Goal: Transaction & Acquisition: Register for event/course

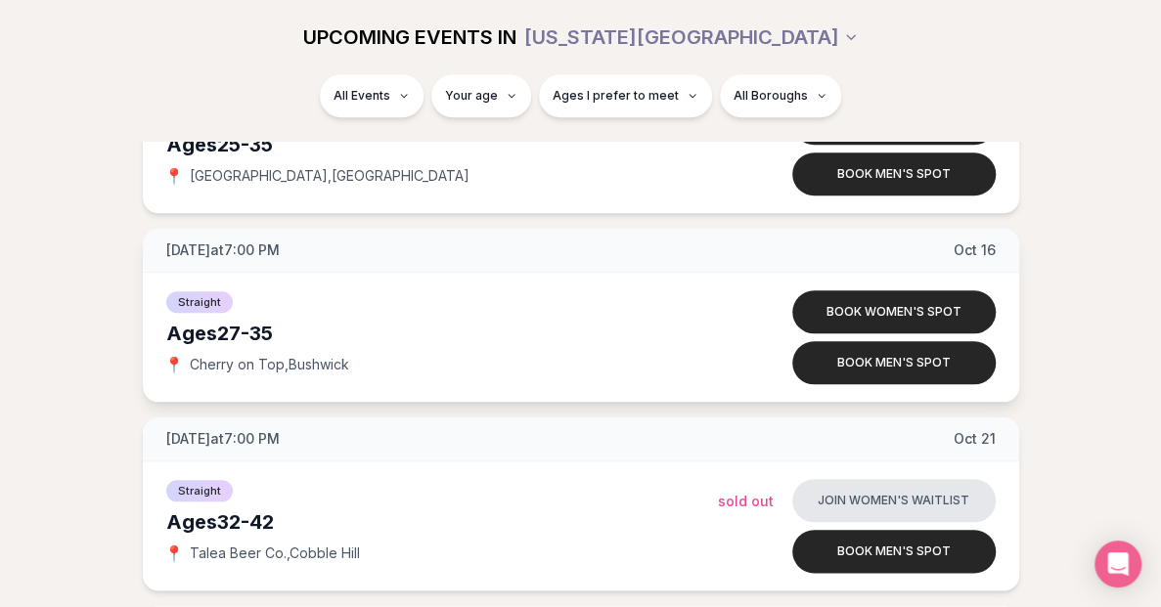
scroll to position [7919, 0]
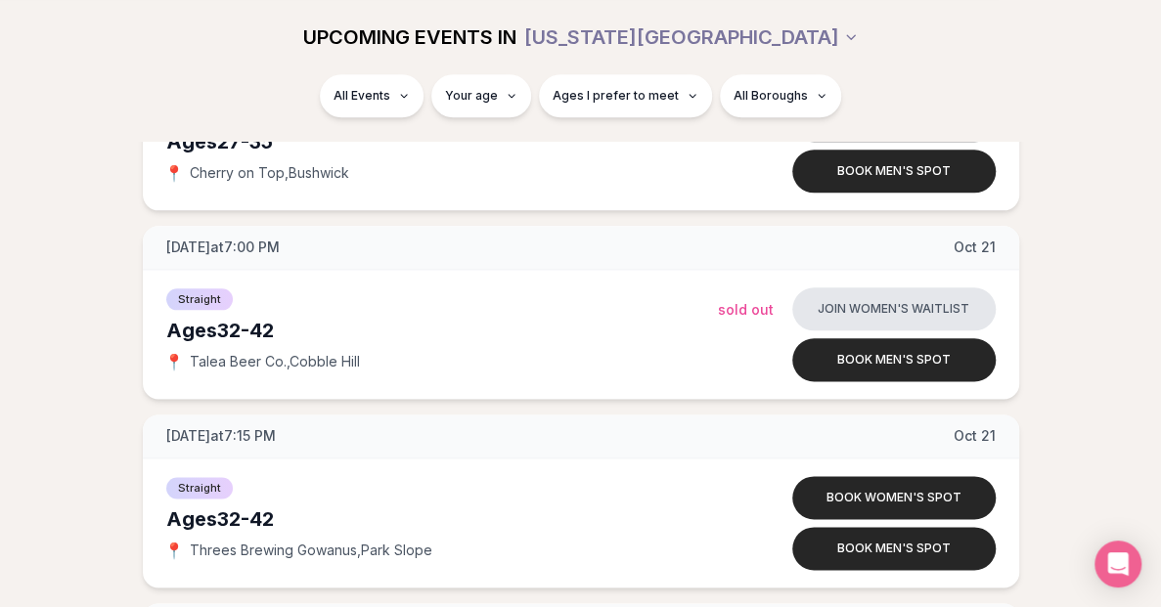
click at [64, 131] on div "All Events Your age Ages I prefer to meet All Boroughs" at bounding box center [580, 107] width 1161 height 66
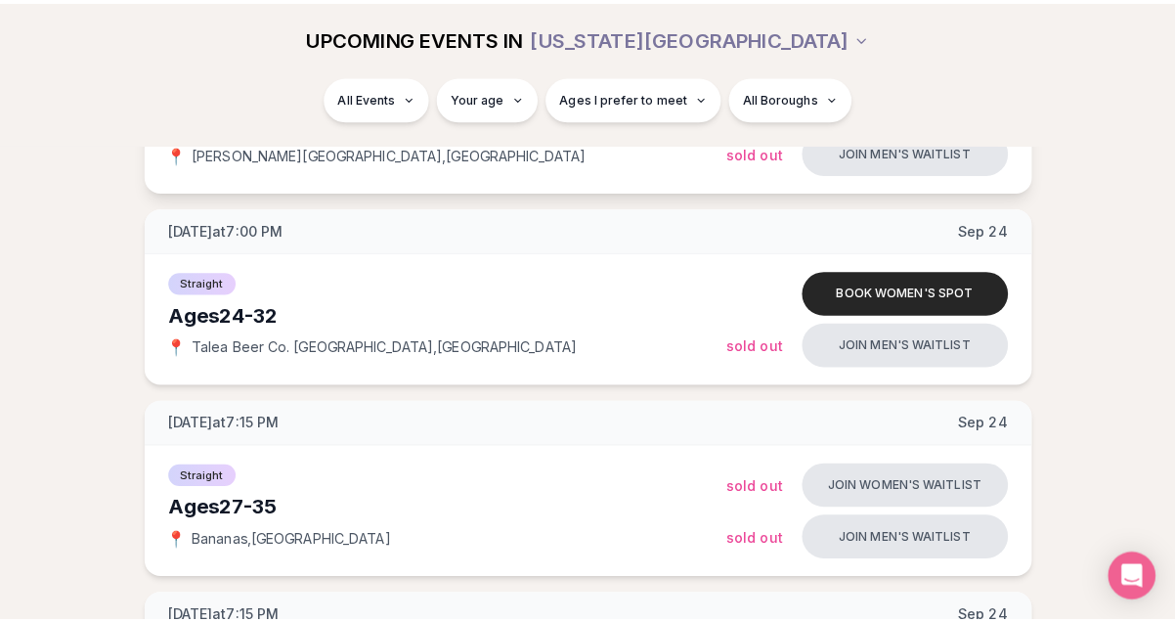
scroll to position [2266, 0]
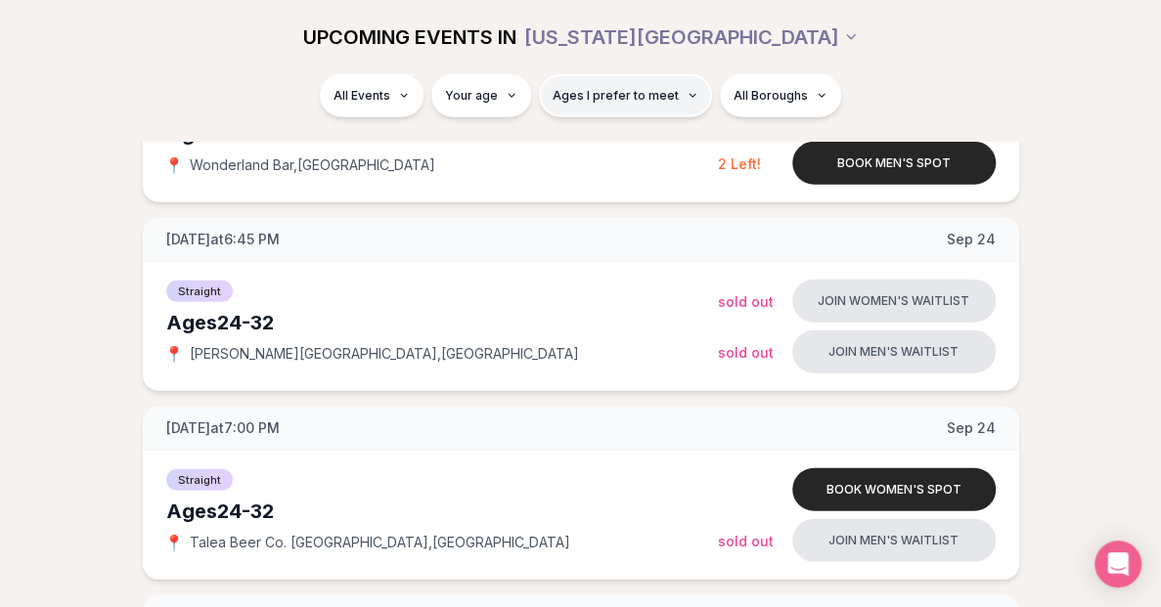
click at [645, 105] on button "Ages I prefer to meet" at bounding box center [625, 95] width 173 height 43
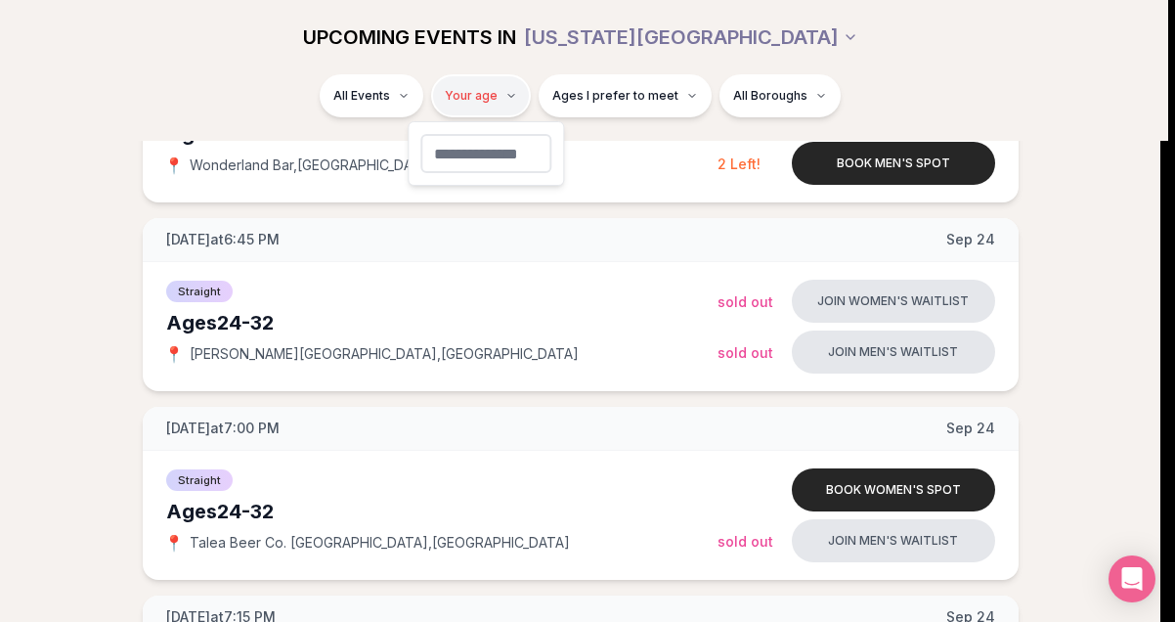
type input "**"
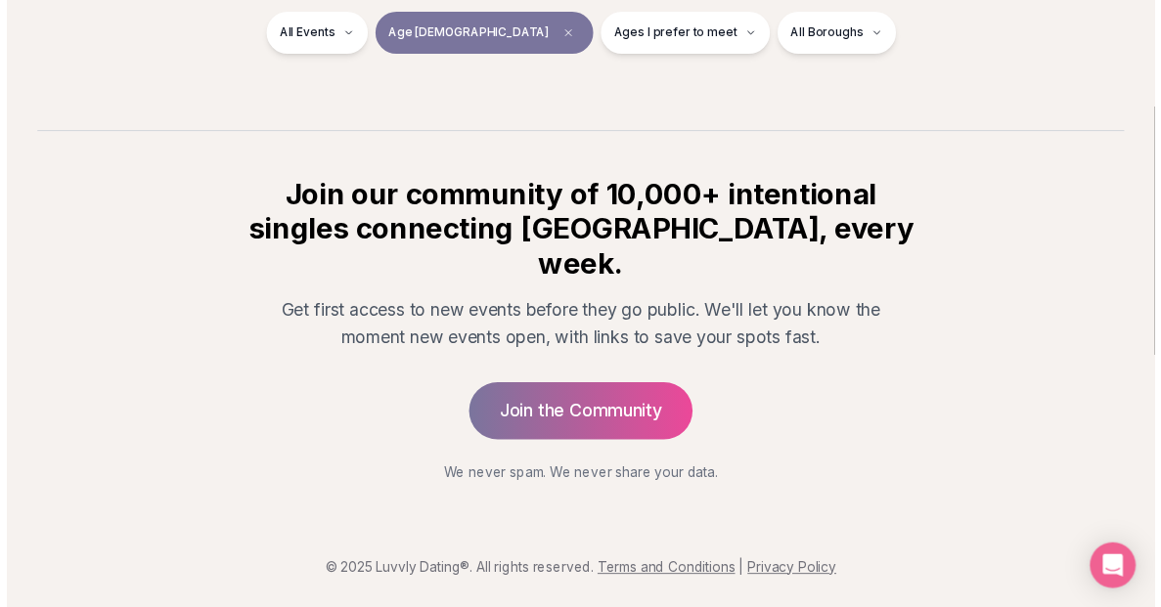
scroll to position [364, 0]
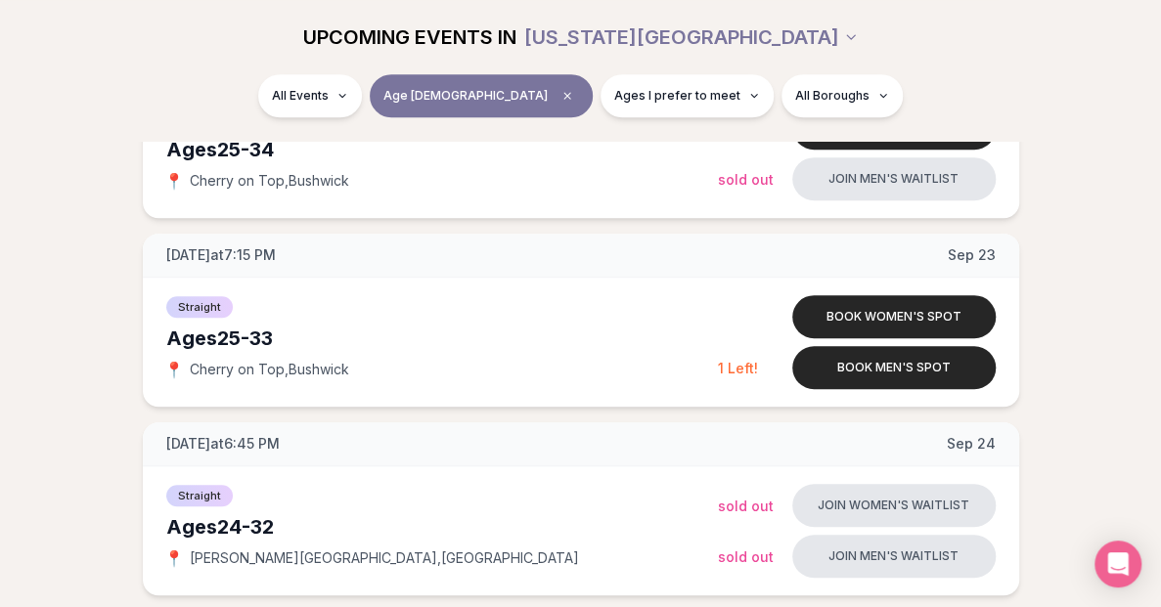
click at [982, 27] on div "UPCOMING EVENTS IN [US_STATE][GEOGRAPHIC_DATA]" at bounding box center [580, 37] width 1095 height 43
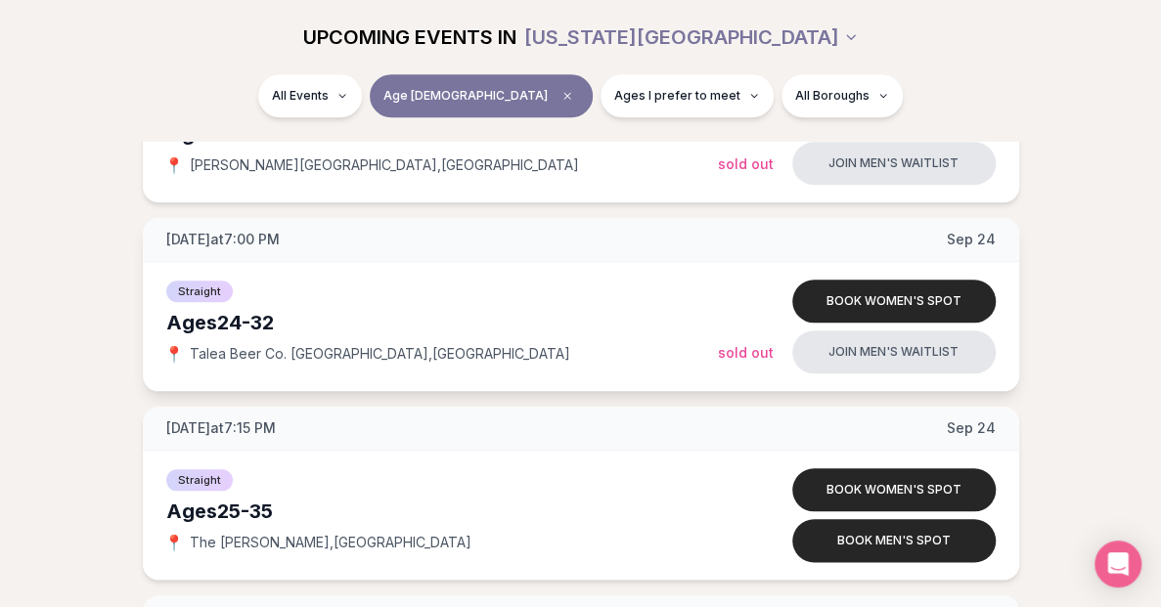
scroll to position [782, 0]
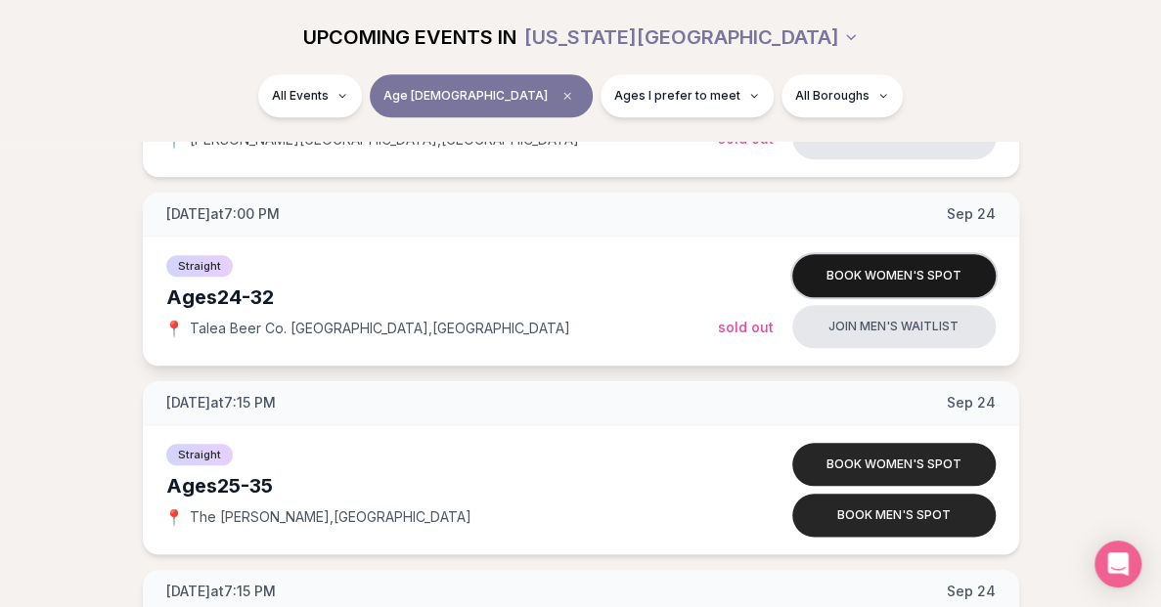
click at [841, 279] on button "Book women's spot" at bounding box center [893, 275] width 203 height 43
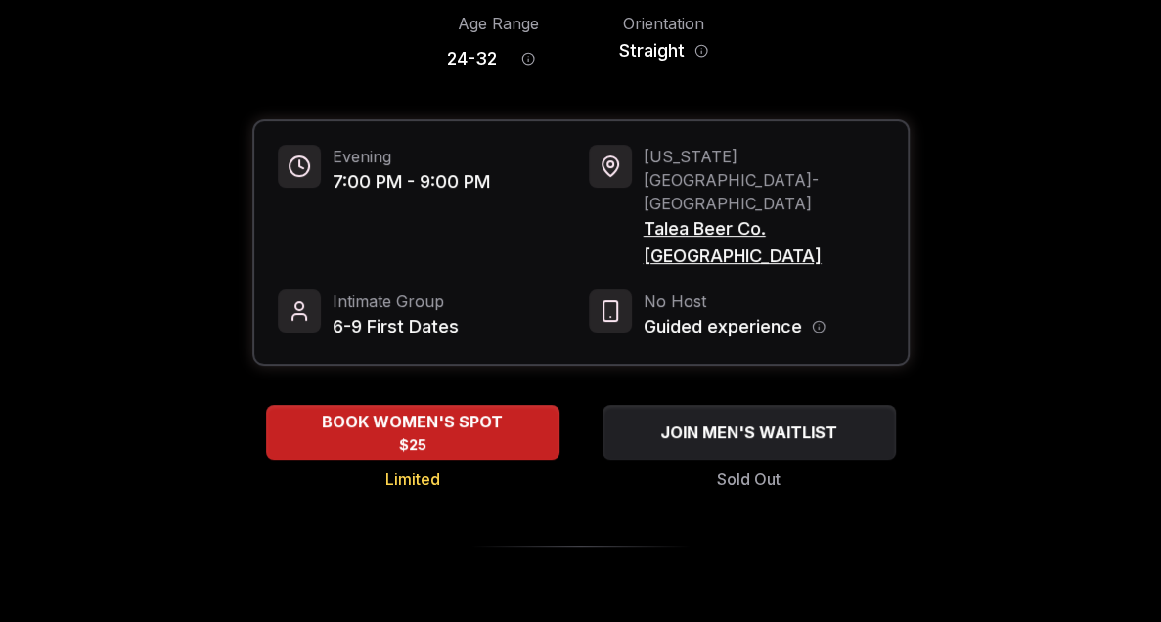
scroll to position [196, 0]
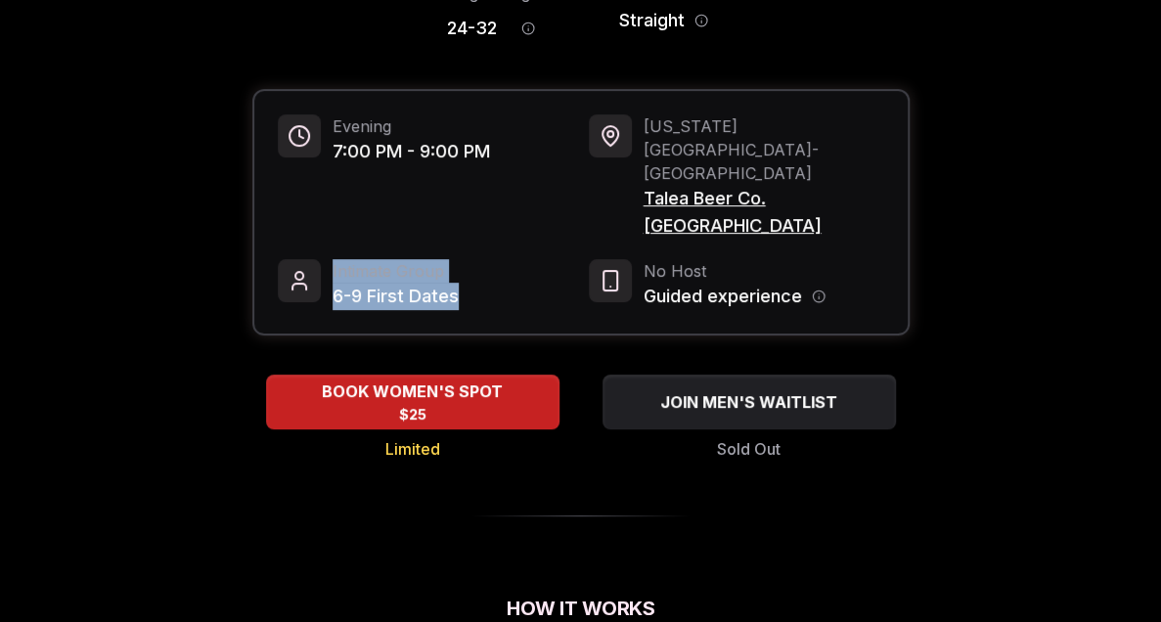
drag, startPoint x: 465, startPoint y: 218, endPoint x: 324, endPoint y: 191, distance: 144.4
click at [324, 259] on div "Intimate Group 6-9 First Dates" at bounding box center [425, 284] width 295 height 51
drag, startPoint x: 324, startPoint y: 191, endPoint x: 499, endPoint y: 211, distance: 176.2
click at [499, 259] on div "Intimate Group 6-9 First Dates" at bounding box center [425, 284] width 295 height 51
click at [817, 289] on icon "Host information" at bounding box center [818, 296] width 14 height 14
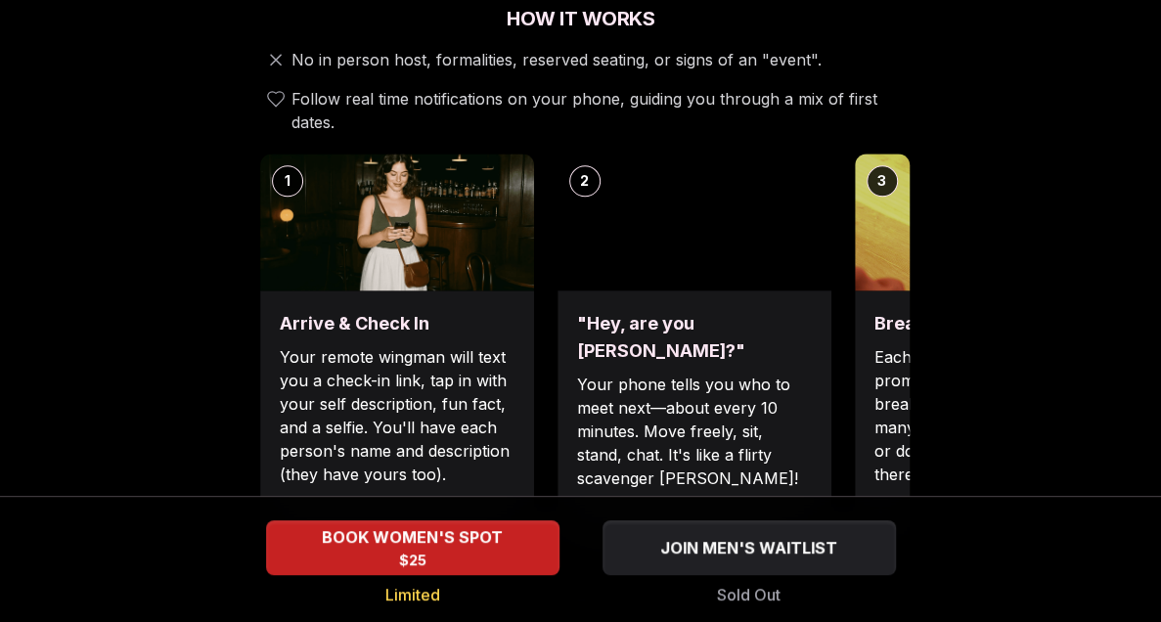
scroll to position [782, 0]
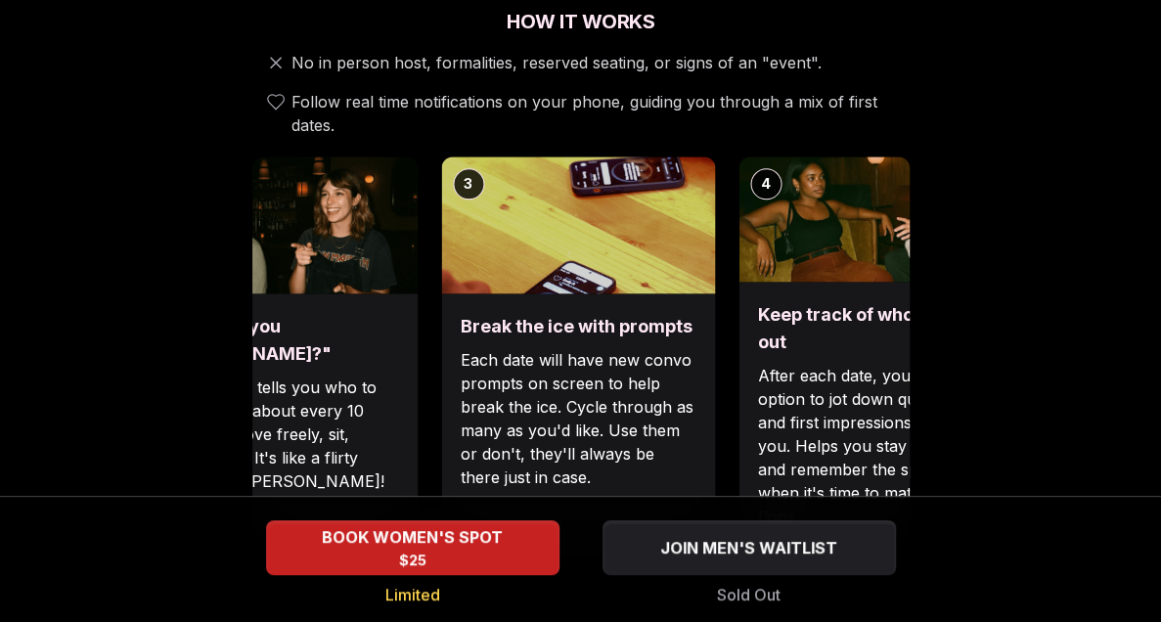
click at [476, 293] on div "Break the ice with prompts Each date will have new convo prompts on screen to h…" at bounding box center [578, 420] width 274 height 254
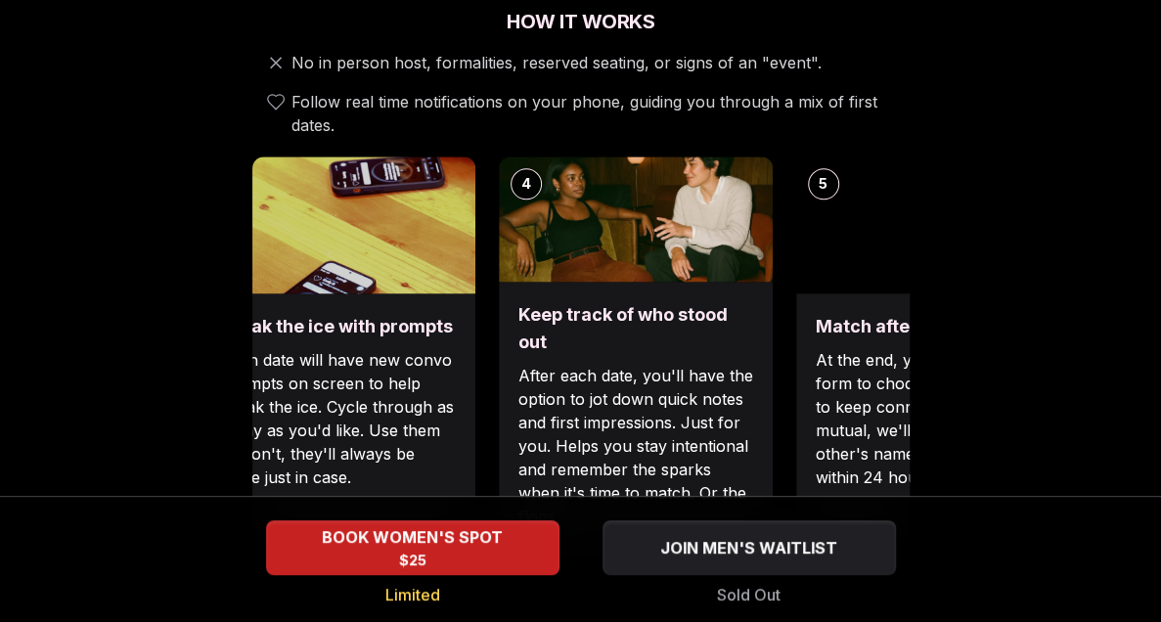
click at [385, 293] on div "Break the ice with prompts Each date will have new convo prompts on screen to h…" at bounding box center [338, 420] width 274 height 254
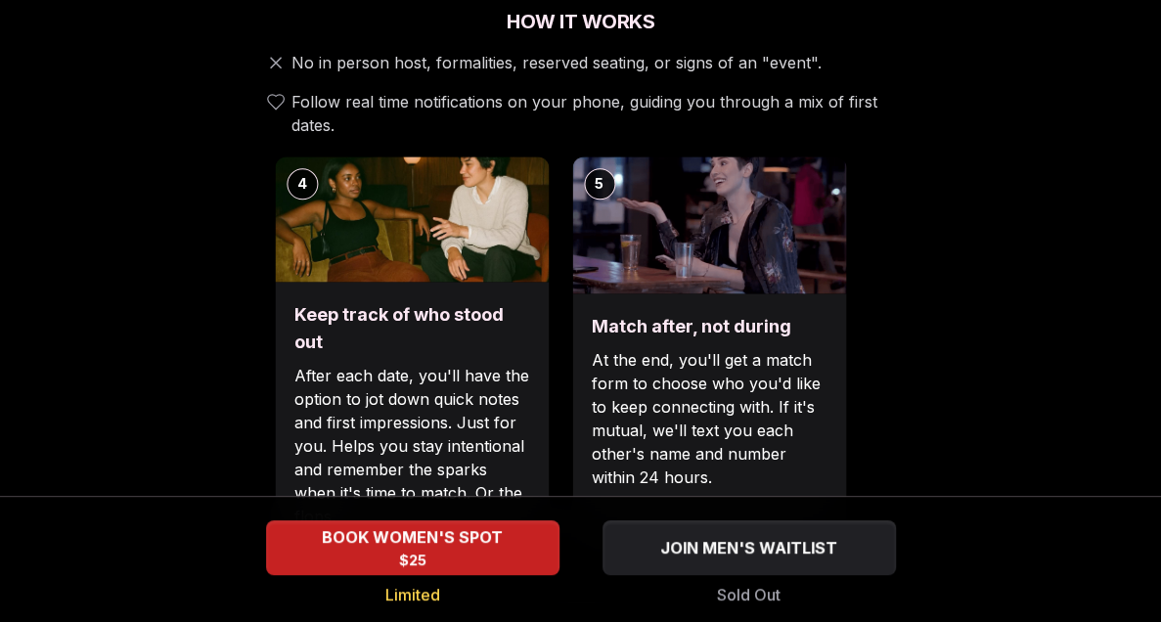
click at [454, 308] on div "Keep track of who stood out After each date, you'll have the option to jot down…" at bounding box center [412, 415] width 274 height 266
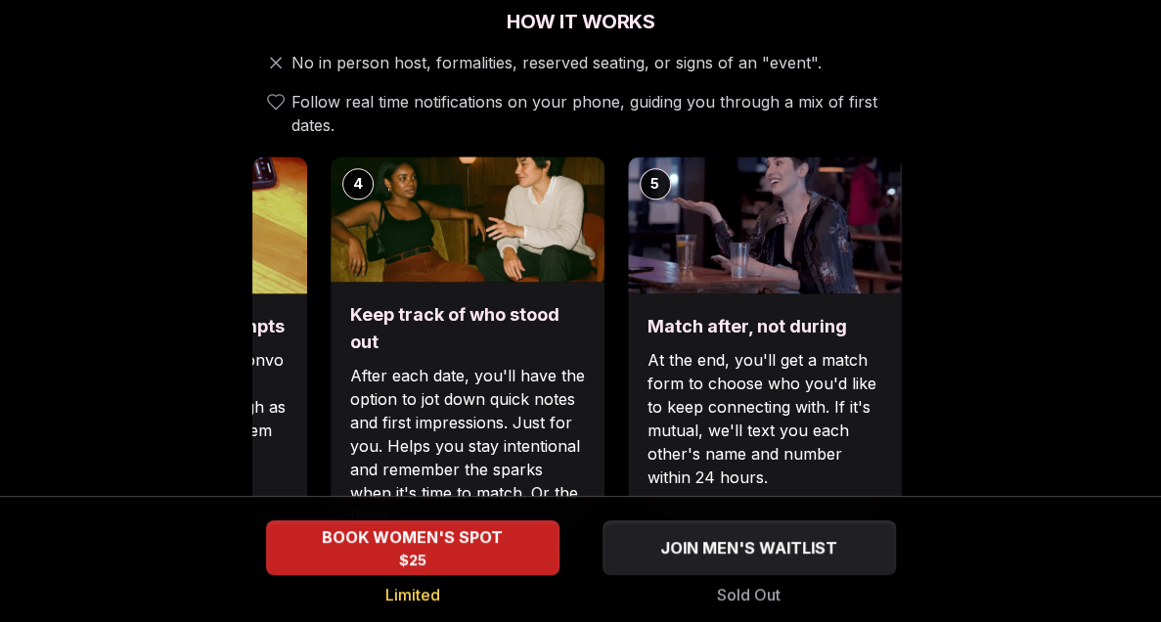
click at [994, 248] on div "Luvvly Speed Dating [DATE] Age Range 24 - 32 Orientation Straight Evening 7:00 …" at bounding box center [580, 561] width 1129 height 2480
